Goal: Transaction & Acquisition: Book appointment/travel/reservation

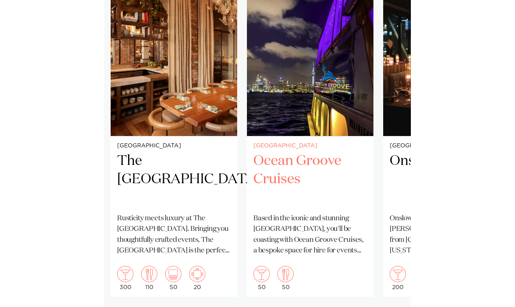
scroll to position [503, 0]
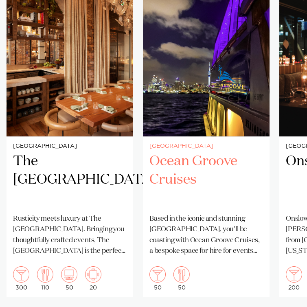
click at [190, 224] on p "Based in the iconic and stunning [GEOGRAPHIC_DATA], you'll be coasting with Oce…" at bounding box center [205, 234] width 113 height 43
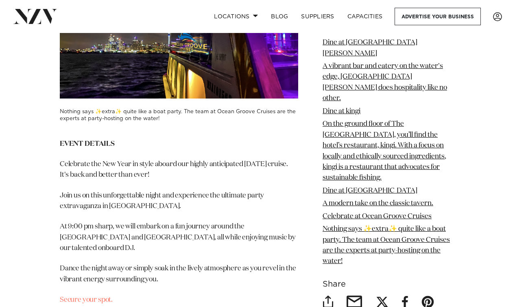
scroll to position [5764, 0]
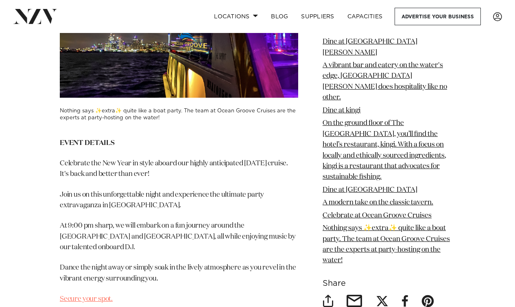
click at [96, 295] on link "Secure your spot." at bounding box center [86, 298] width 53 height 7
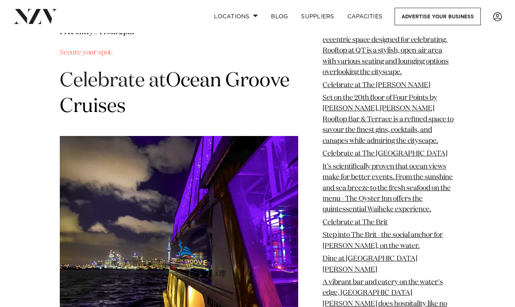
scroll to position [5550, 0]
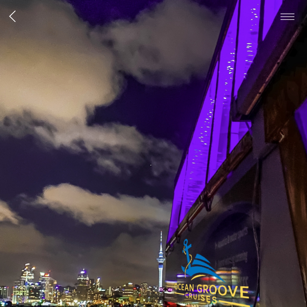
click at [286, 17] on span "button" at bounding box center [287, 16] width 14 height 1
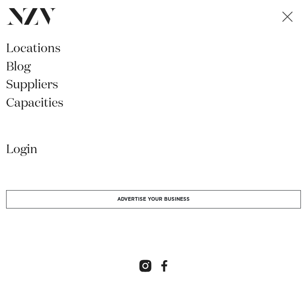
click at [286, 18] on span "button" at bounding box center [287, 16] width 14 height 7
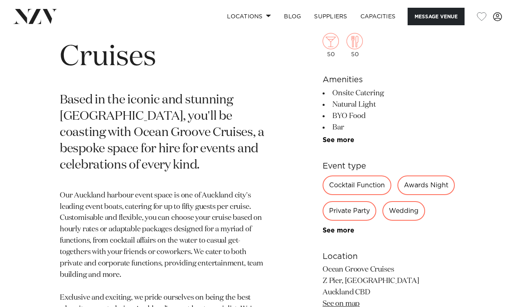
scroll to position [295, 0]
